Goal: Navigation & Orientation: Find specific page/section

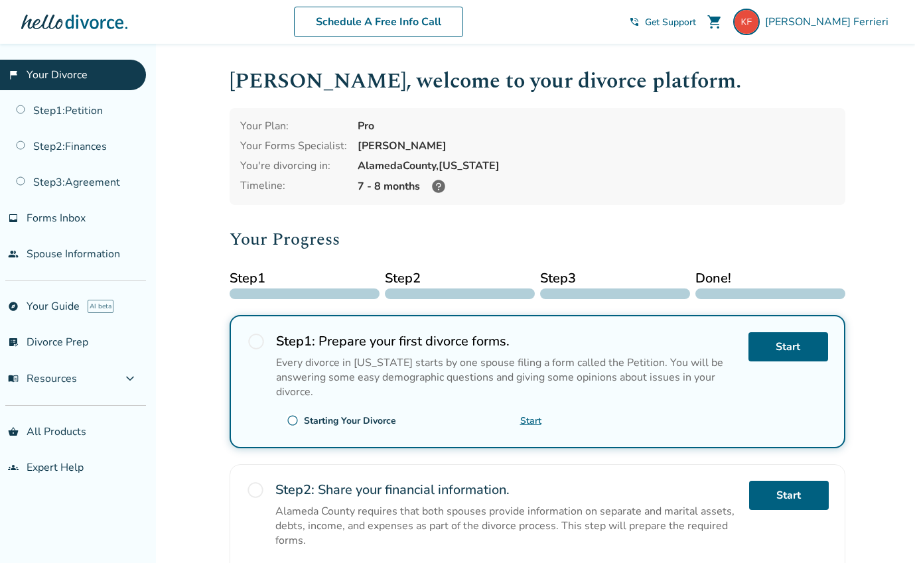
click at [381, 153] on div "Your Plan: Pro Your Forms Specialist: Claudia Brown You're divorcing in: Alamed…" at bounding box center [538, 156] width 616 height 97
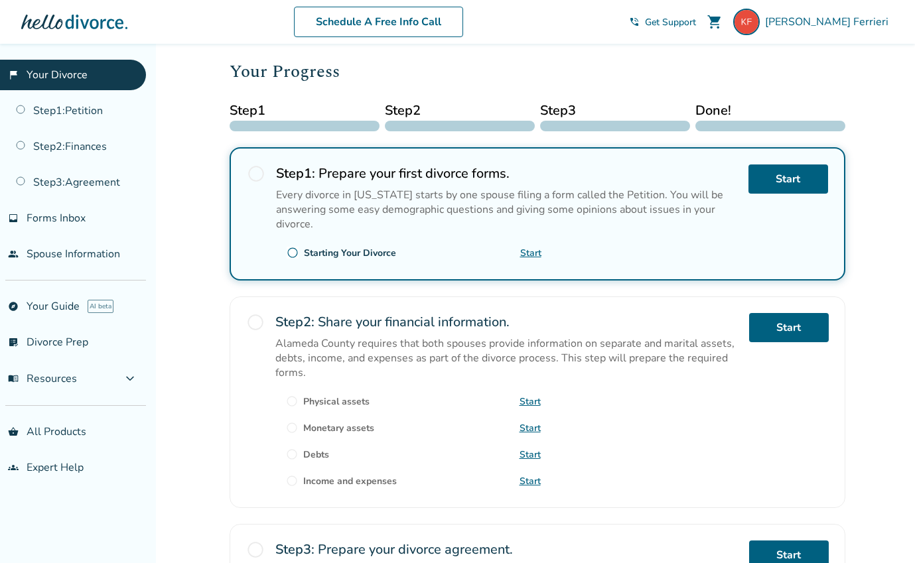
scroll to position [172, 0]
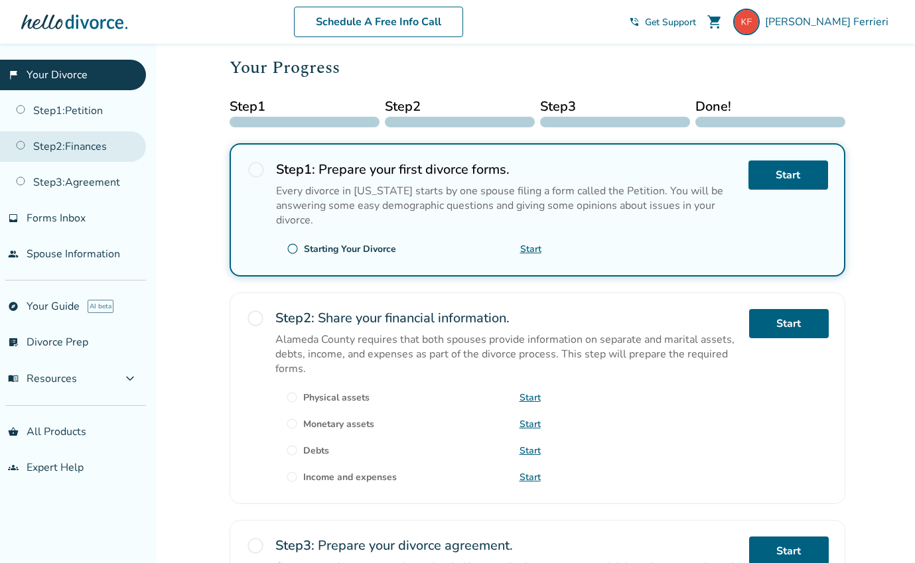
click at [17, 145] on link "Step 2 : Finances" at bounding box center [73, 146] width 146 height 31
